Goal: Find specific page/section

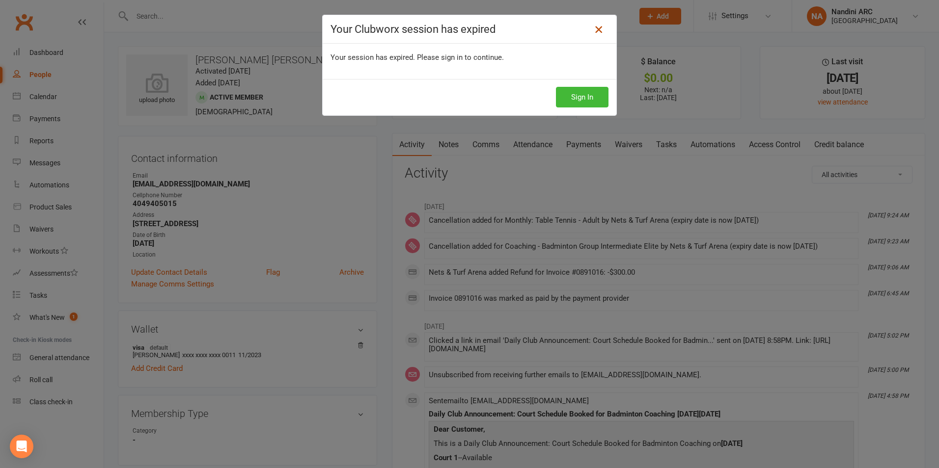
click at [592, 32] on icon at bounding box center [598, 30] width 12 height 12
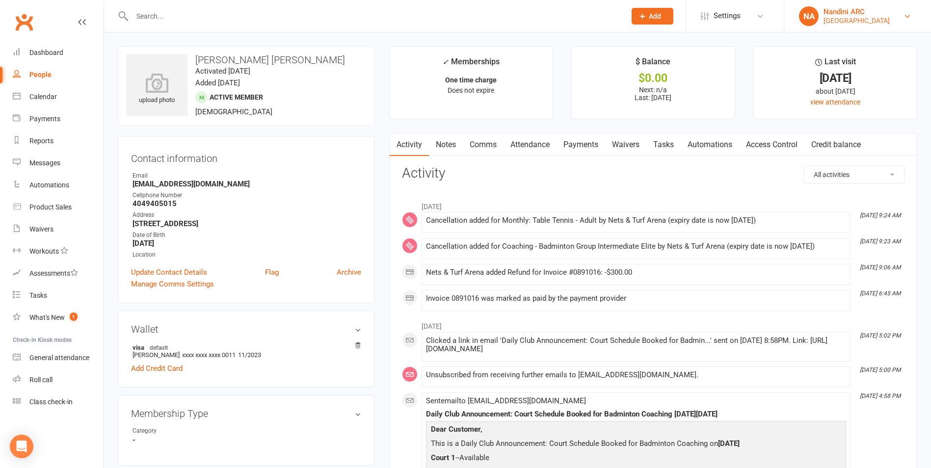
click at [866, 9] on div "Nandini ARC" at bounding box center [857, 11] width 66 height 9
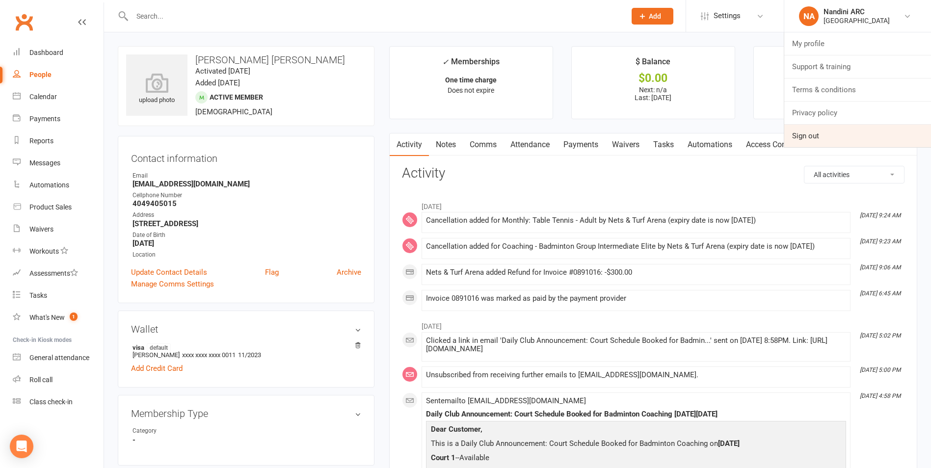
click at [828, 140] on link "Sign out" at bounding box center [857, 136] width 147 height 23
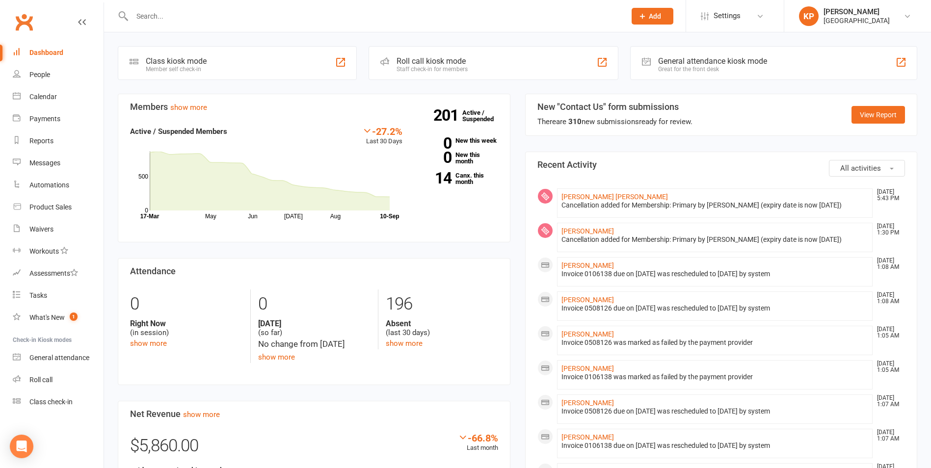
click at [168, 20] on input "text" at bounding box center [374, 16] width 490 height 14
paste input "Venkat aravind Puppala"
type input "Venkat aravind Puppala"
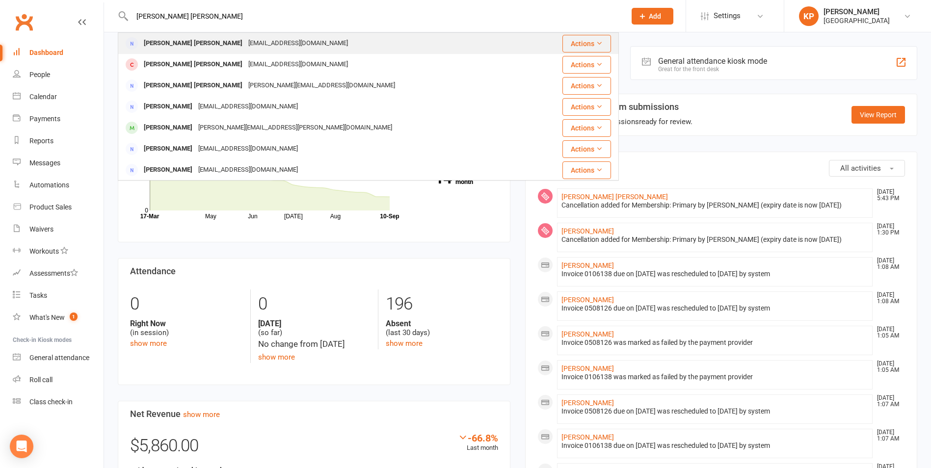
click at [245, 47] on div "Pvaravind94@gmail.com" at bounding box center [298, 43] width 106 height 14
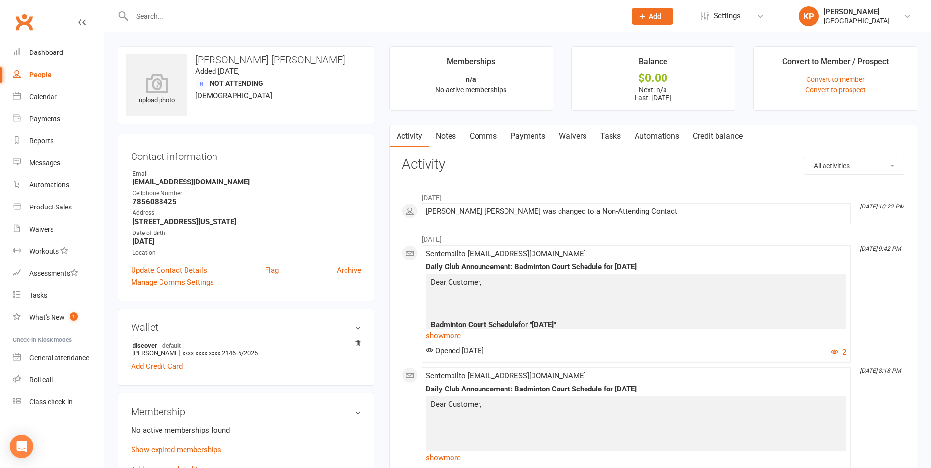
click at [540, 135] on link "Payments" at bounding box center [528, 136] width 49 height 23
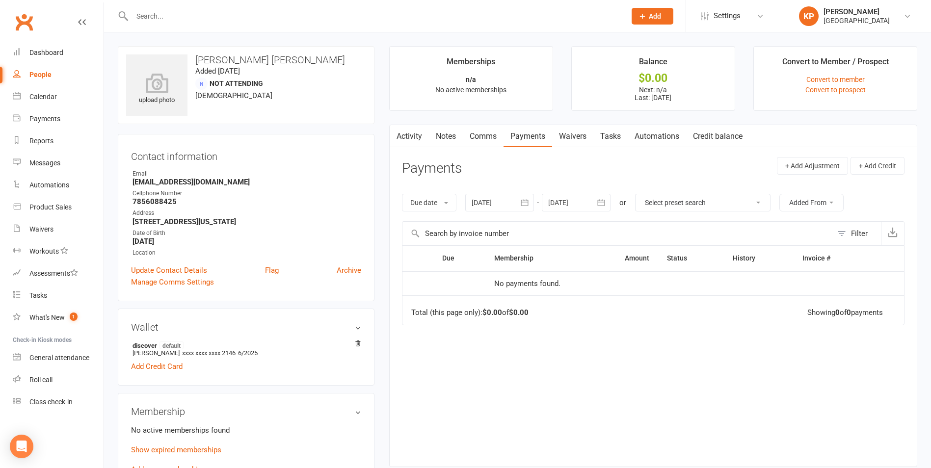
click at [404, 136] on link "Activity" at bounding box center [409, 136] width 39 height 23
